Goal: Task Accomplishment & Management: Use online tool/utility

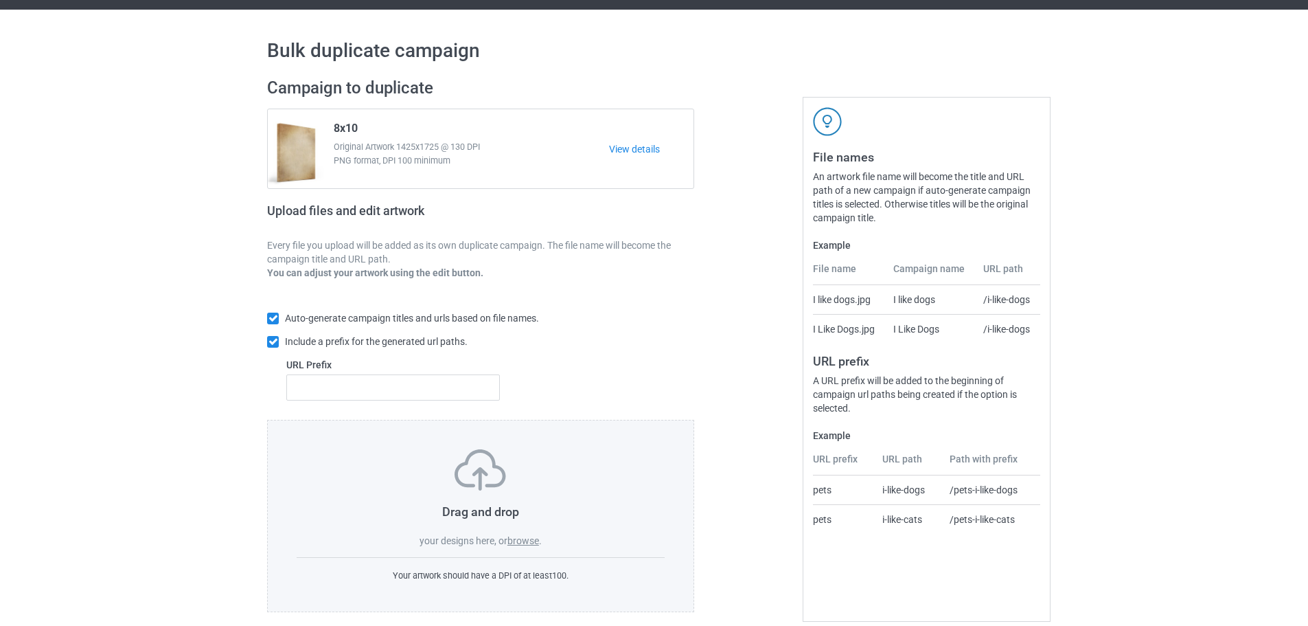
scroll to position [44, 0]
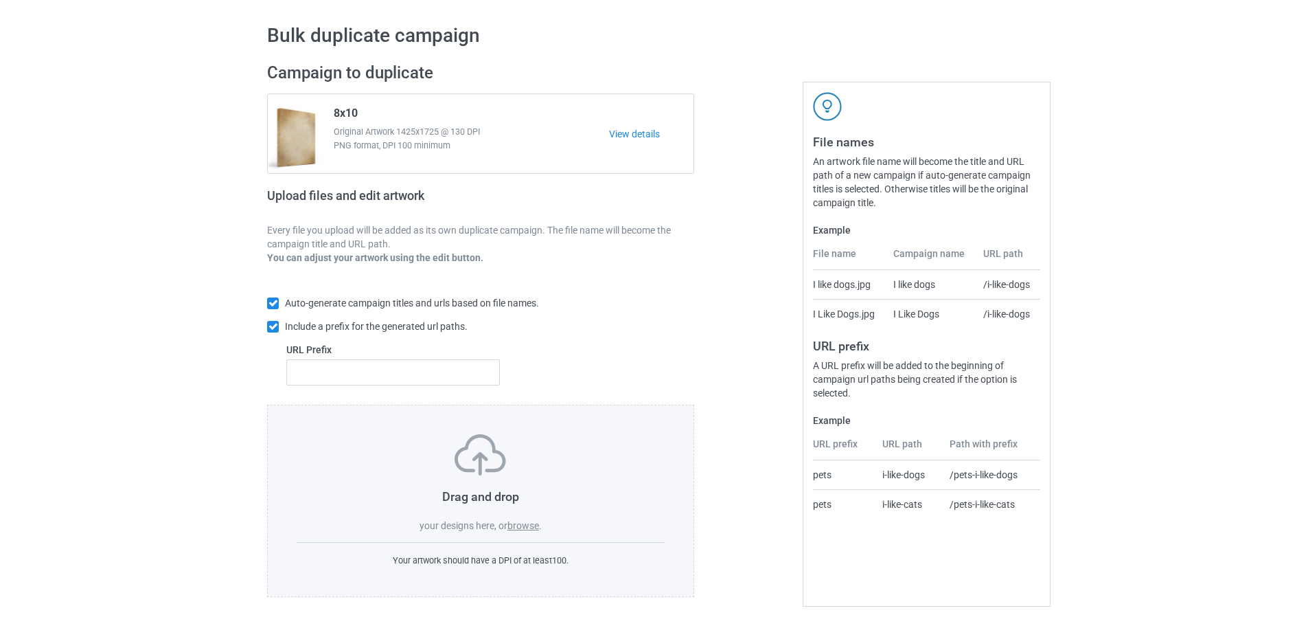
click at [527, 526] on label "browse" at bounding box center [523, 525] width 32 height 11
click at [0, 0] on input "browse" at bounding box center [0, 0] width 0 height 0
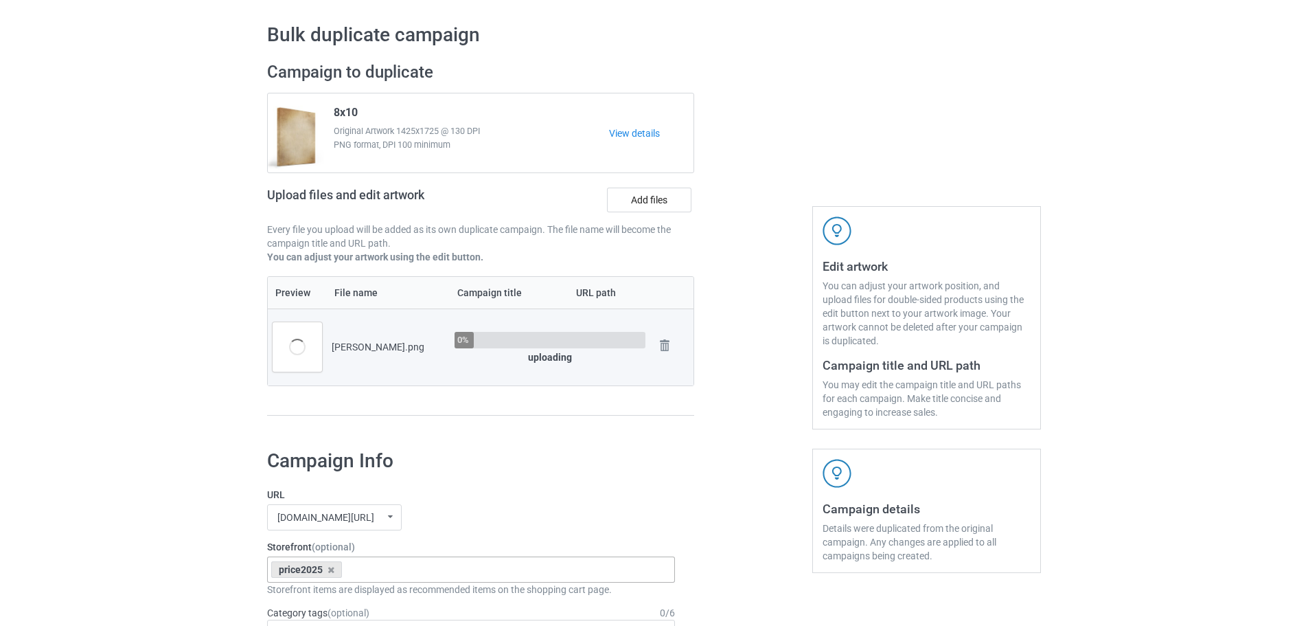
scroll to position [250, 0]
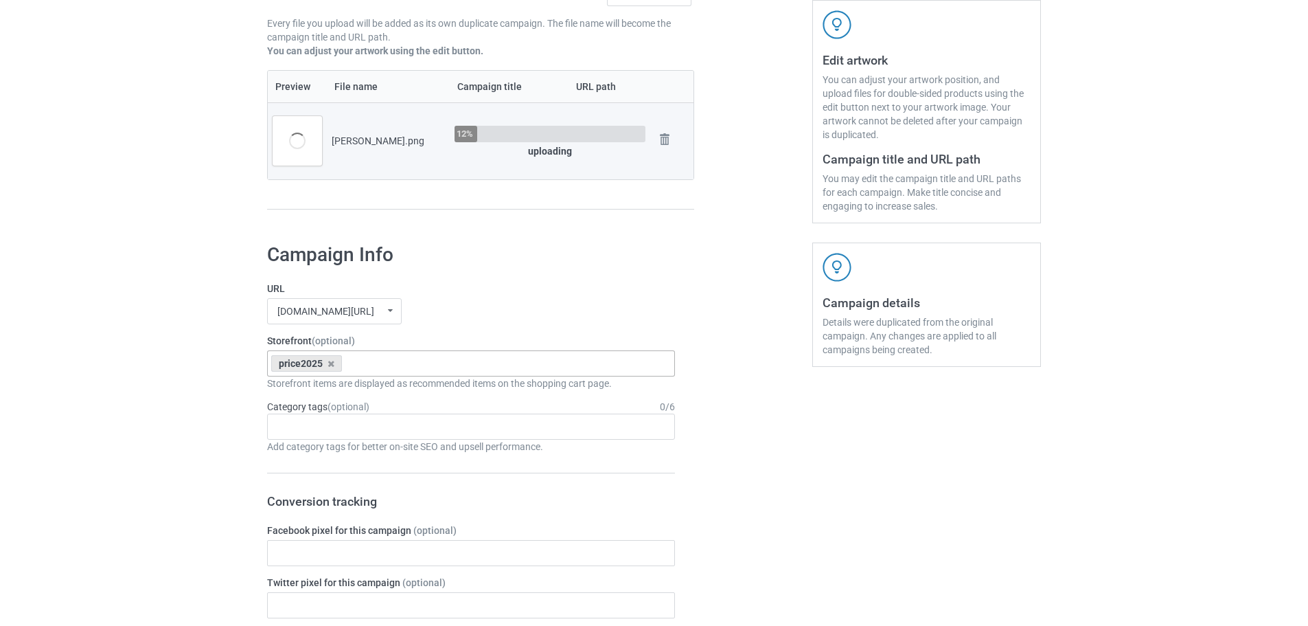
click at [332, 370] on div "price2025" at bounding box center [306, 363] width 71 height 16
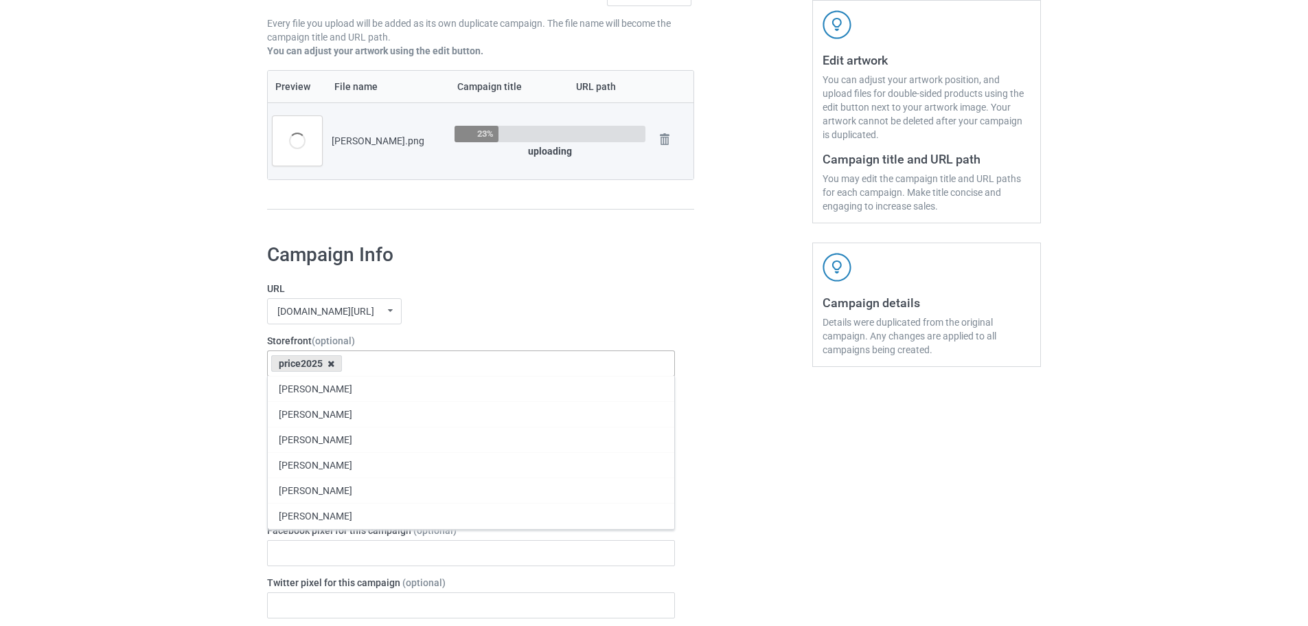
click at [333, 364] on icon at bounding box center [331, 363] width 7 height 9
click at [494, 324] on div "[DOMAIN_NAME][URL] [DOMAIN_NAME][URL] [DOMAIN_NAME][URL] 63fb7ea997fa79002d2400…" at bounding box center [471, 311] width 408 height 26
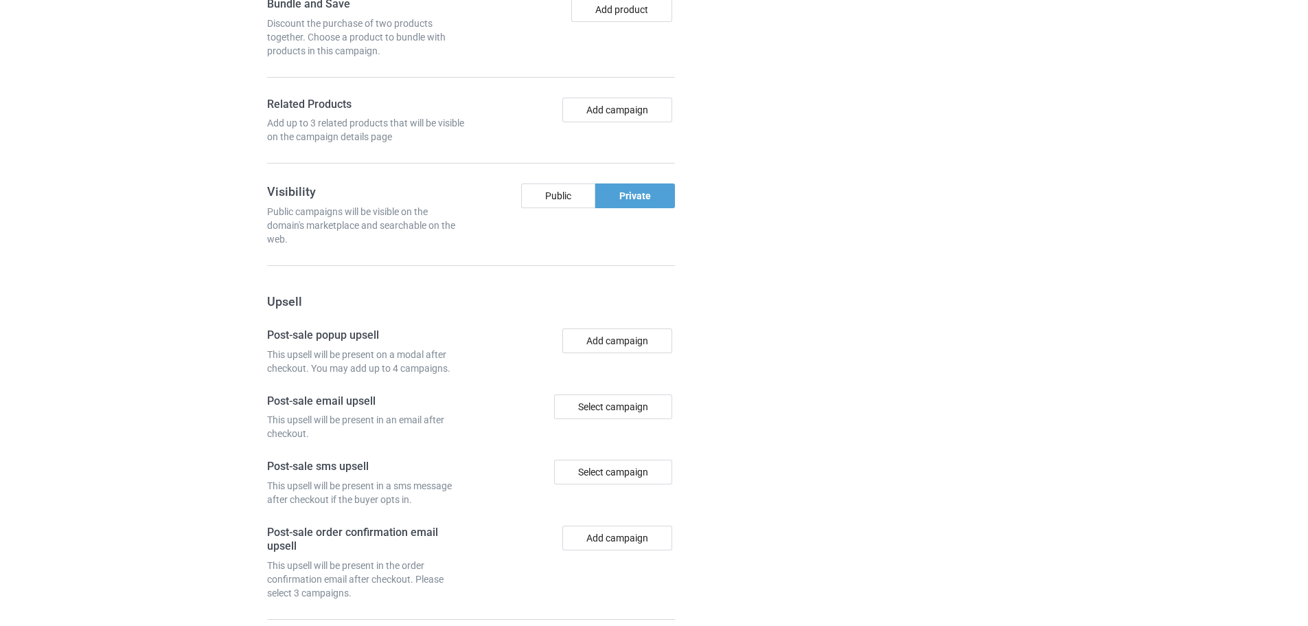
scroll to position [1138, 0]
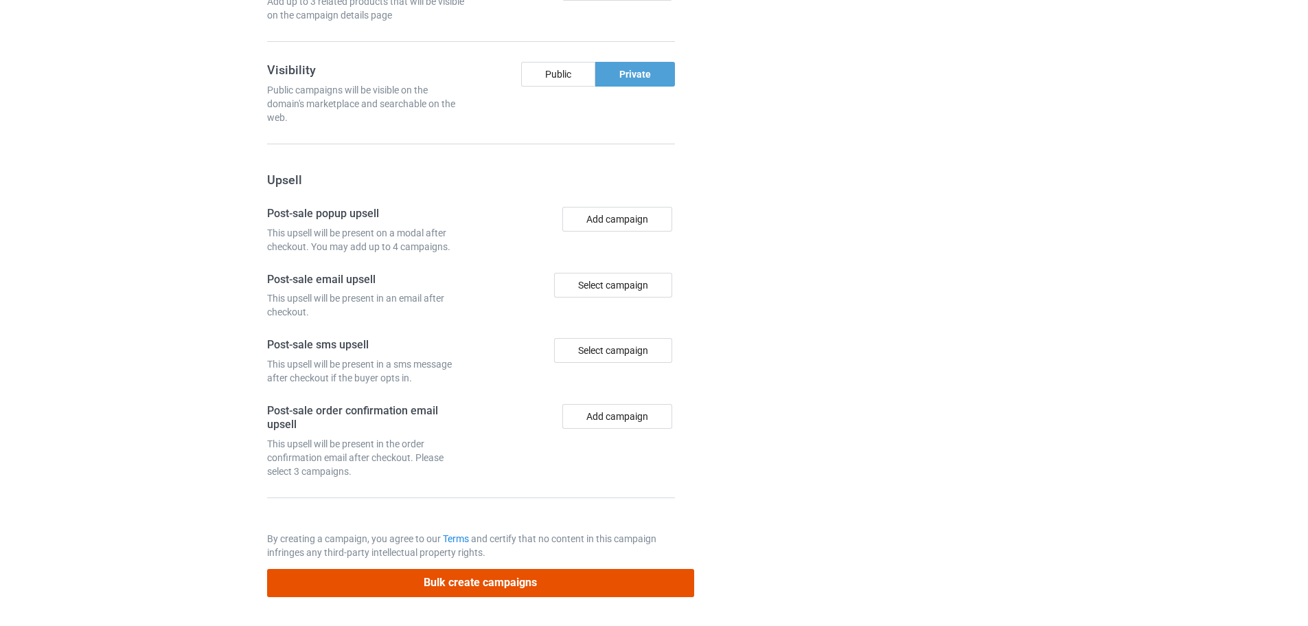
click at [483, 575] on button "Bulk create campaigns" at bounding box center [480, 583] width 427 height 28
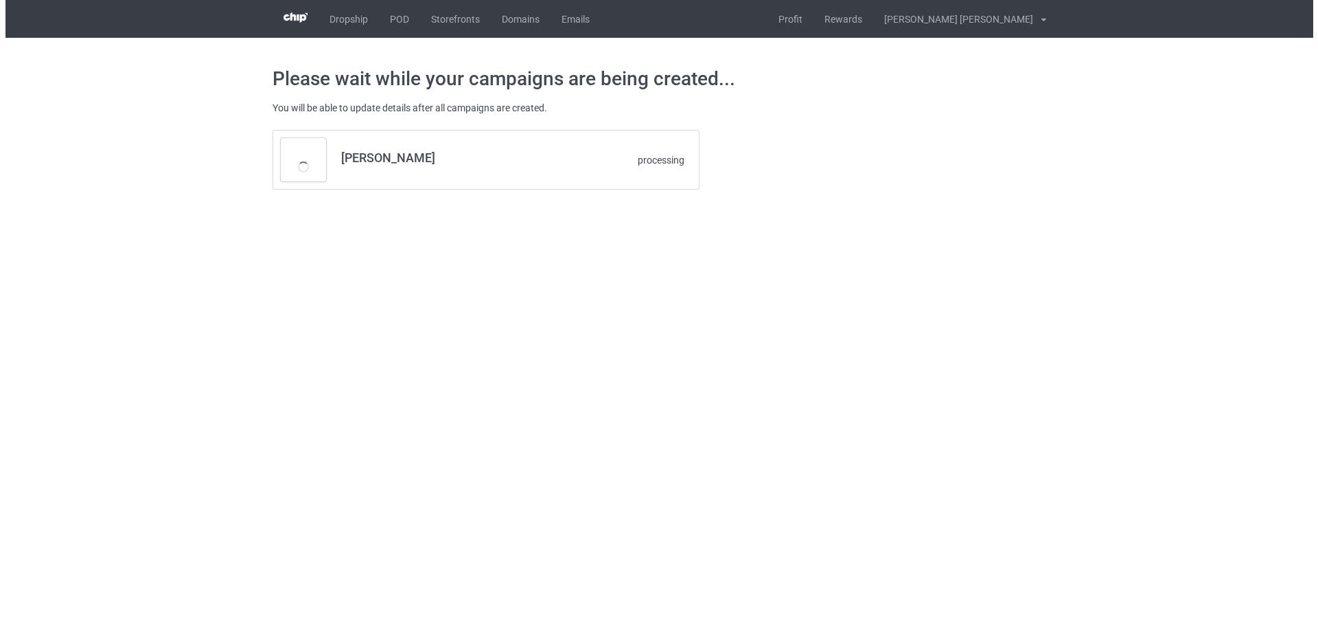
scroll to position [0, 0]
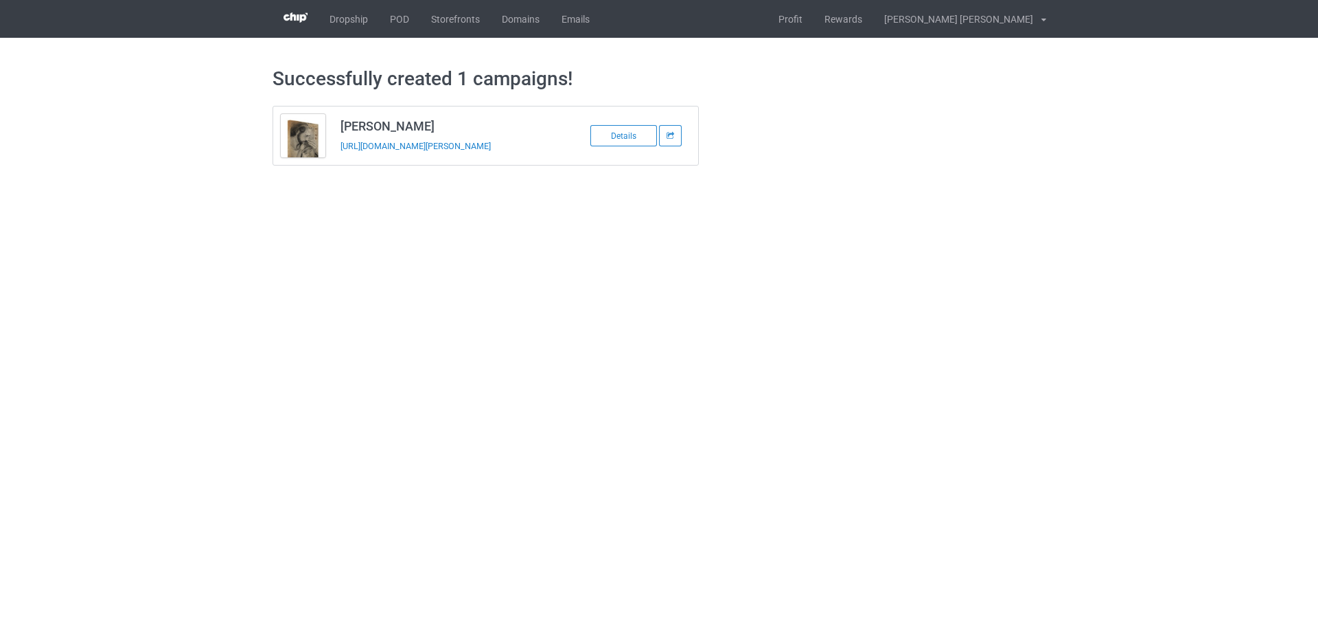
click at [337, 154] on td "[PERSON_NAME] [URL][DOMAIN_NAME][PERSON_NAME]" at bounding box center [449, 135] width 232 height 58
copy tbody "[PERSON_NAME]"
click at [814, 16] on link "Profit" at bounding box center [791, 19] width 46 height 38
